Goal: Feedback & Contribution: Leave review/rating

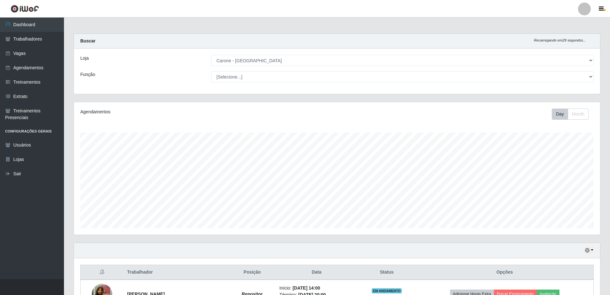
select select "505"
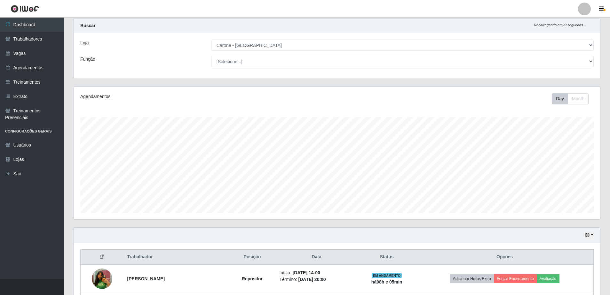
scroll to position [133, 526]
click at [254, 64] on select "[Selecione...] Embalador Embalador + Embalador ++ Repositor Repositor + Reposit…" at bounding box center [402, 61] width 382 height 11
click at [211, 56] on select "[Selecione...] Embalador Embalador + Embalador ++ Repositor Repositor + Reposit…" at bounding box center [402, 61] width 382 height 11
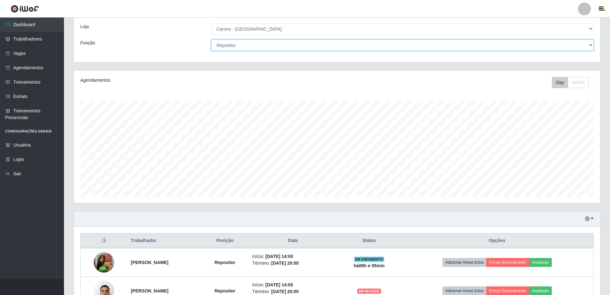
scroll to position [0, 0]
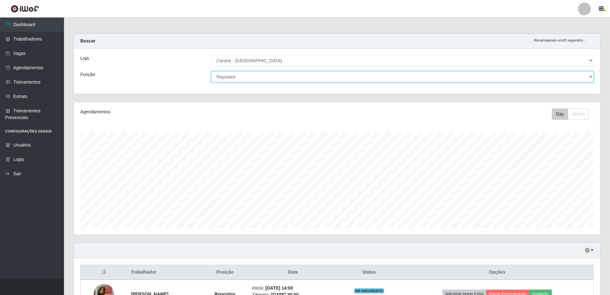
click at [227, 77] on select "[Selecione...] Embalador Embalador + Embalador ++ Repositor Repositor + Reposit…" at bounding box center [402, 76] width 382 height 11
click at [211, 71] on select "[Selecione...] Embalador Embalador + Embalador ++ Repositor Repositor + Reposit…" at bounding box center [402, 76] width 382 height 11
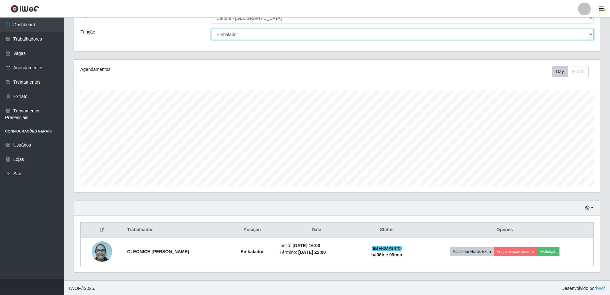
scroll to position [44, 0]
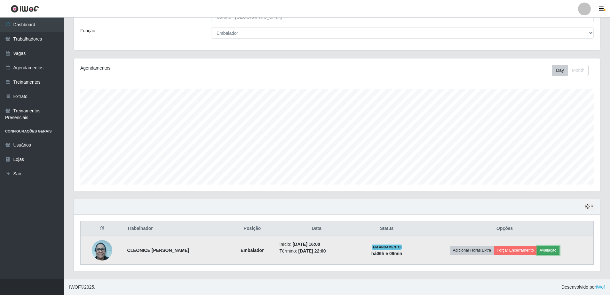
click at [559, 254] on button "Avaliação" at bounding box center [547, 250] width 23 height 9
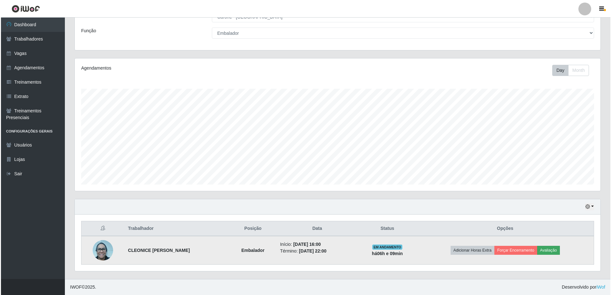
scroll to position [133, 523]
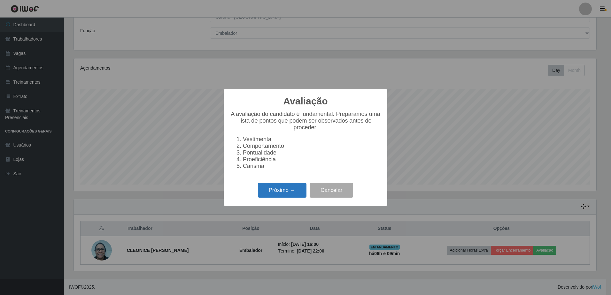
click at [290, 197] on button "Próximo →" at bounding box center [282, 190] width 49 height 15
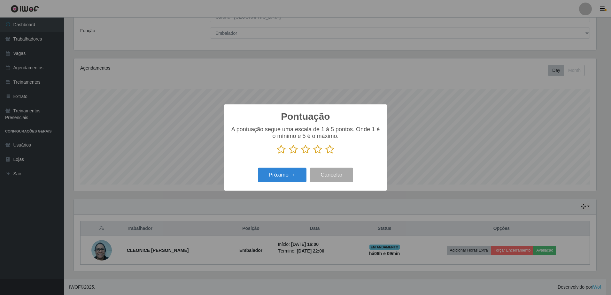
click at [331, 156] on div "A pontuação segue uma escala de 1 à 5 pontos. Onde 1 é o mínimo e 5 é o máximo." at bounding box center [305, 142] width 151 height 33
click at [330, 152] on icon at bounding box center [329, 150] width 9 height 10
click at [325, 154] on input "radio" at bounding box center [325, 154] width 0 height 0
click at [297, 171] on button "Próximo →" at bounding box center [282, 175] width 49 height 15
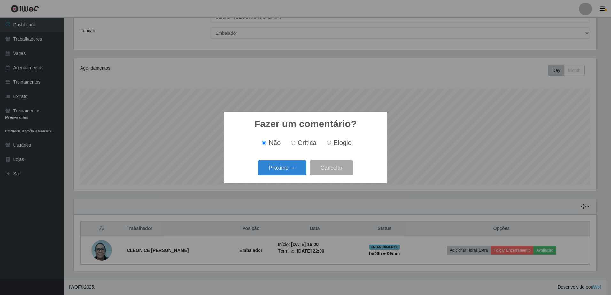
click at [297, 171] on button "Próximo →" at bounding box center [282, 167] width 49 height 15
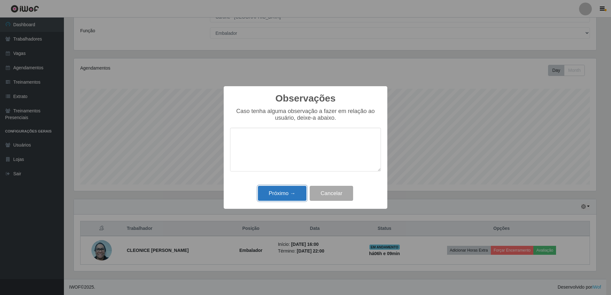
click at [293, 192] on button "Próximo →" at bounding box center [282, 193] width 49 height 15
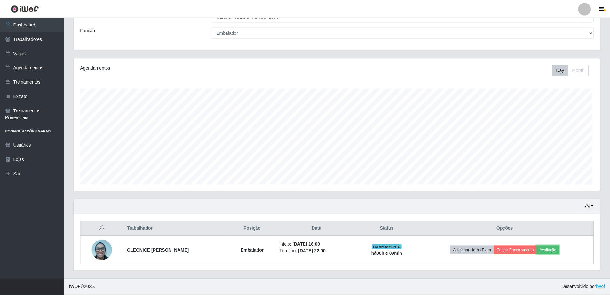
scroll to position [133, 526]
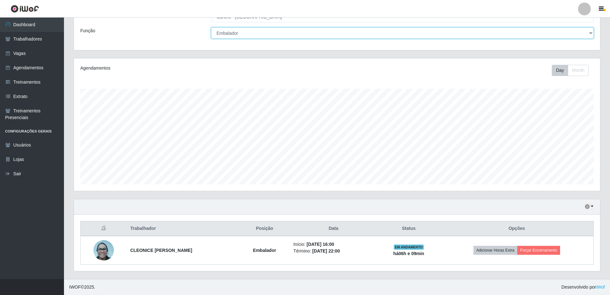
click at [226, 33] on select "[Selecione...] Embalador Embalador + Embalador ++ Repositor Repositor + Reposit…" at bounding box center [402, 32] width 382 height 11
click at [211, 39] on select "[Selecione...] Embalador Embalador + Embalador ++ Repositor Repositor + Reposit…" at bounding box center [402, 32] width 382 height 11
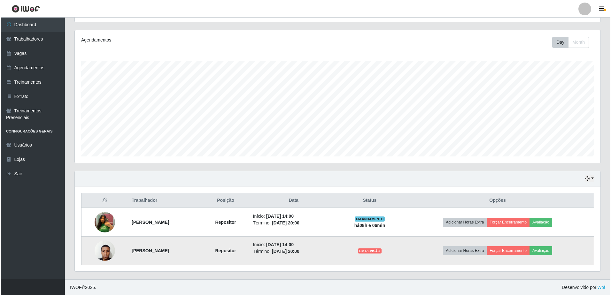
scroll to position [72, 0]
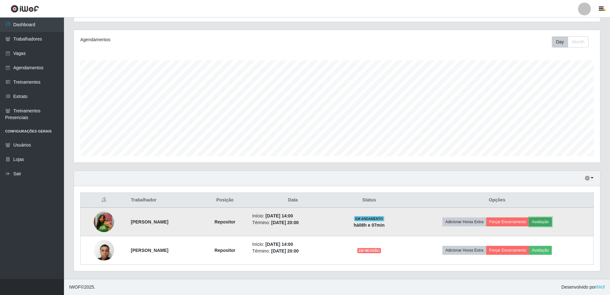
click at [551, 223] on button "Avaliação" at bounding box center [540, 222] width 23 height 9
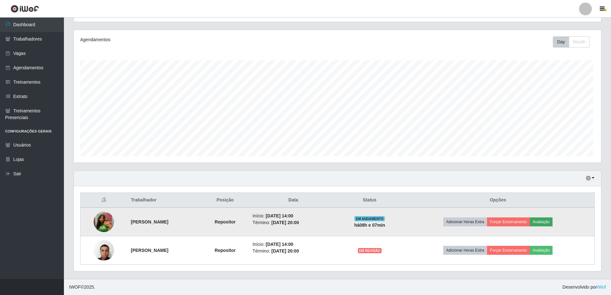
scroll to position [133, 523]
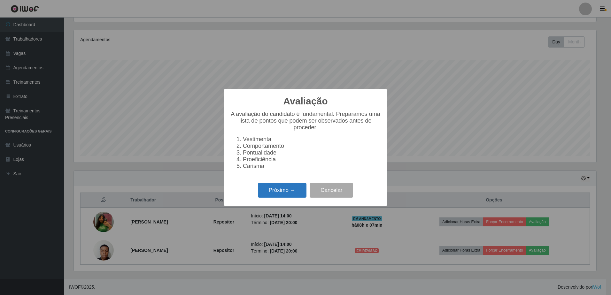
click at [295, 195] on button "Próximo →" at bounding box center [282, 190] width 49 height 15
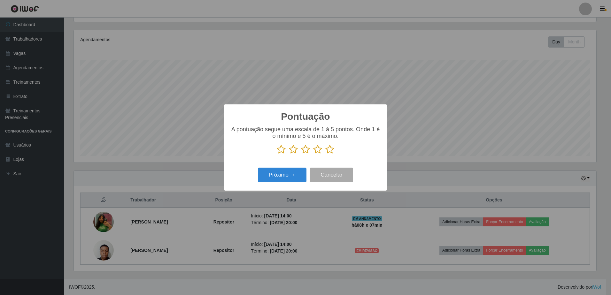
scroll to position [319502, 319112]
click at [329, 149] on icon at bounding box center [329, 150] width 9 height 10
click at [325, 154] on input "radio" at bounding box center [325, 154] width 0 height 0
click at [299, 176] on button "Próximo →" at bounding box center [282, 175] width 49 height 15
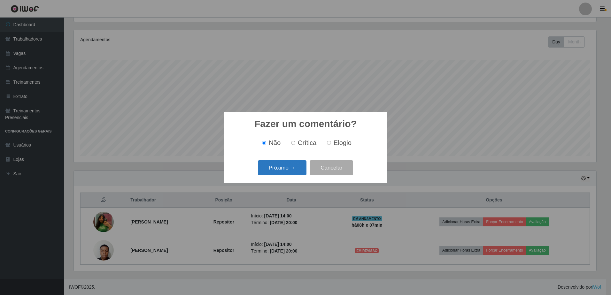
click at [298, 172] on button "Próximo →" at bounding box center [282, 167] width 49 height 15
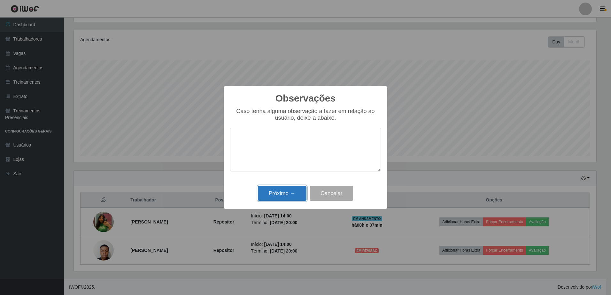
click at [297, 195] on button "Próximo →" at bounding box center [282, 193] width 49 height 15
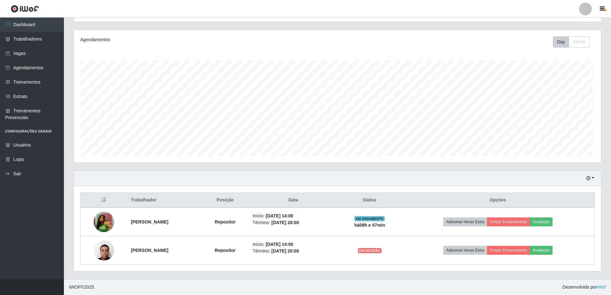
scroll to position [133, 526]
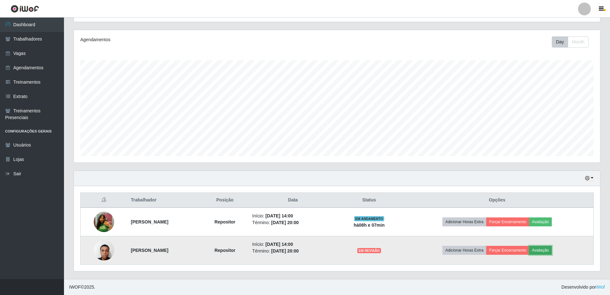
click at [551, 252] on button "Avaliação" at bounding box center [540, 250] width 23 height 9
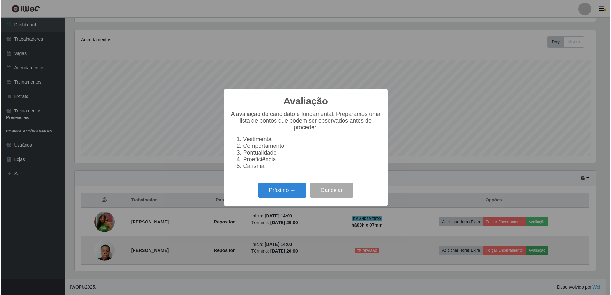
scroll to position [133, 523]
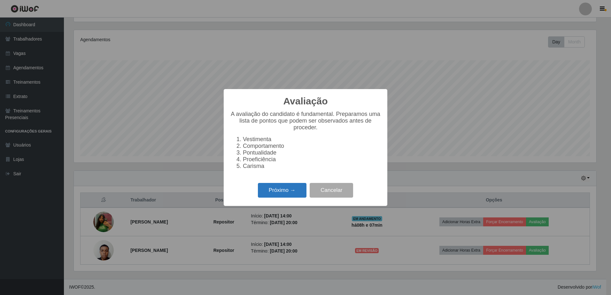
click at [284, 193] on button "Próximo →" at bounding box center [282, 190] width 49 height 15
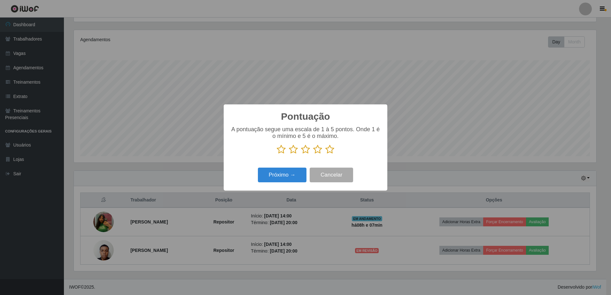
click at [333, 152] on icon at bounding box center [329, 150] width 9 height 10
click at [325, 154] on input "radio" at bounding box center [325, 154] width 0 height 0
click at [298, 176] on button "Próximo →" at bounding box center [282, 175] width 49 height 15
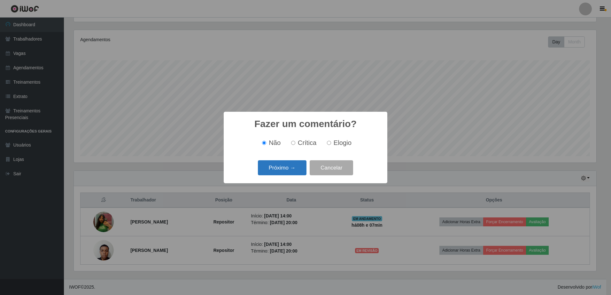
click at [285, 169] on button "Próximo →" at bounding box center [282, 167] width 49 height 15
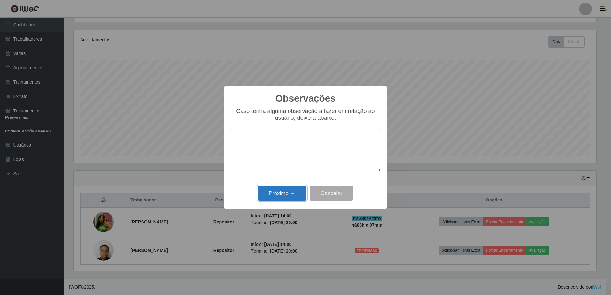
click at [290, 190] on button "Próximo →" at bounding box center [282, 193] width 49 height 15
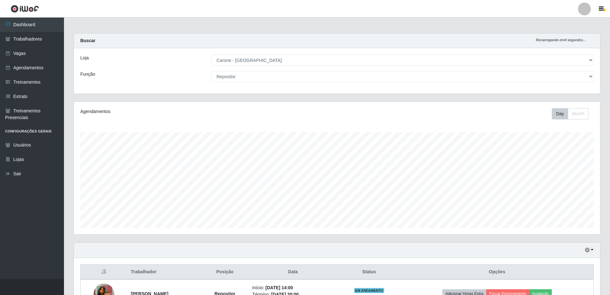
scroll to position [0, 0]
click at [259, 80] on select "[Selecione...] Embalador Embalador + Embalador ++ Repositor Repositor + Reposit…" at bounding box center [402, 76] width 382 height 11
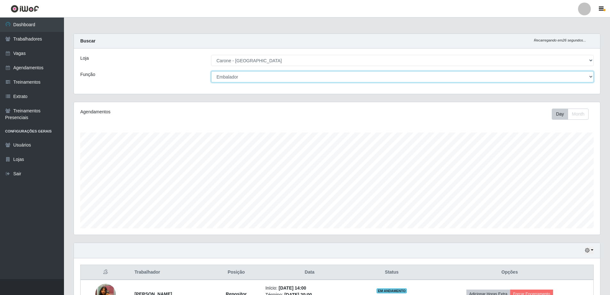
click at [211, 71] on select "[Selecione...] Embalador Embalador + Embalador ++ Repositor Repositor + Reposit…" at bounding box center [402, 76] width 382 height 11
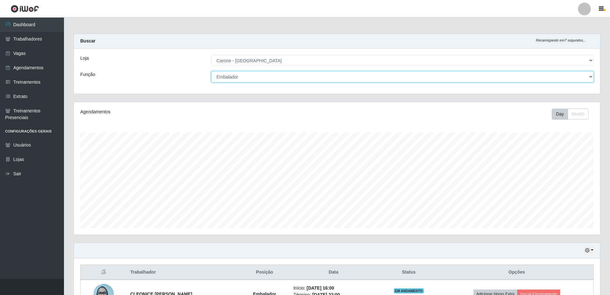
click at [230, 75] on select "[Selecione...] Embalador Embalador + Embalador ++ Repositor Repositor + Reposit…" at bounding box center [402, 76] width 382 height 11
select select "24"
click at [211, 71] on select "[Selecione...] Embalador Embalador + Embalador ++ Repositor Repositor + Reposit…" at bounding box center [402, 76] width 382 height 11
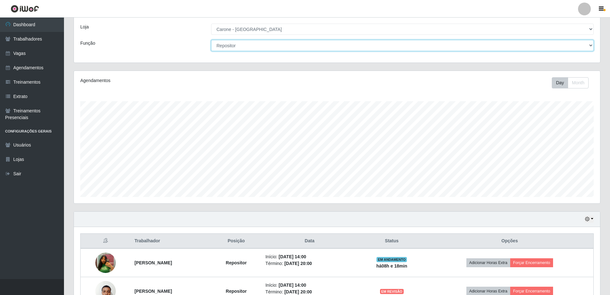
scroll to position [72, 0]
